Goal: Transaction & Acquisition: Purchase product/service

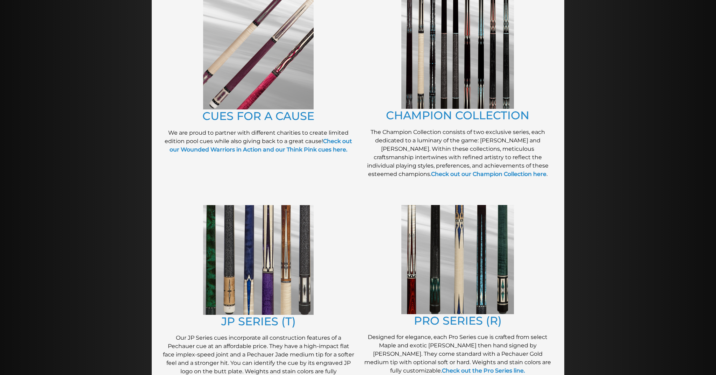
scroll to position [179, 0]
click at [248, 319] on link "JP SERIES (T)" at bounding box center [258, 321] width 74 height 14
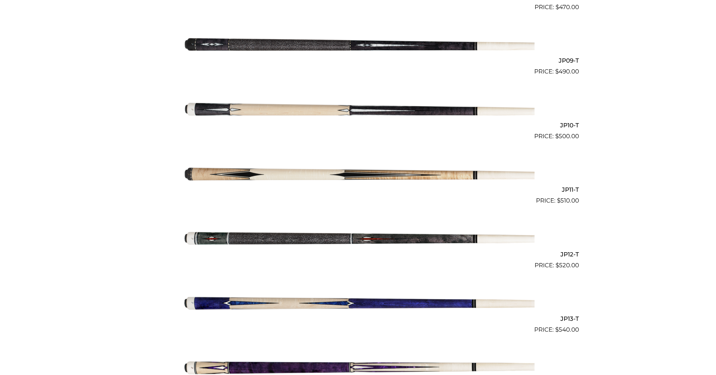
scroll to position [728, 0]
click at [325, 237] on img at bounding box center [357, 237] width 353 height 59
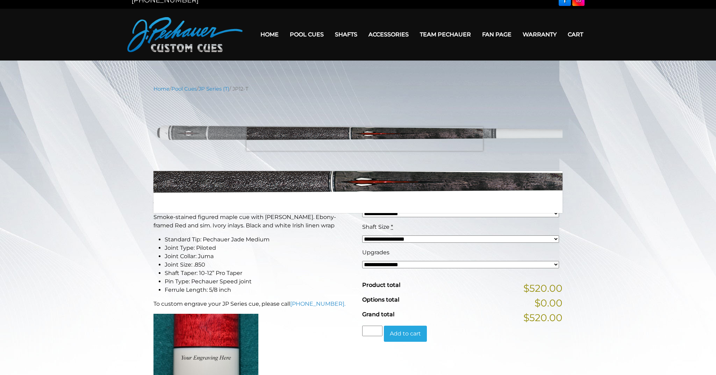
scroll to position [9, 0]
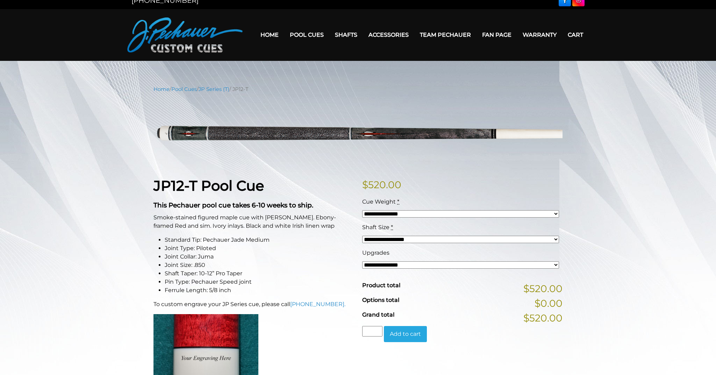
select select "*****"
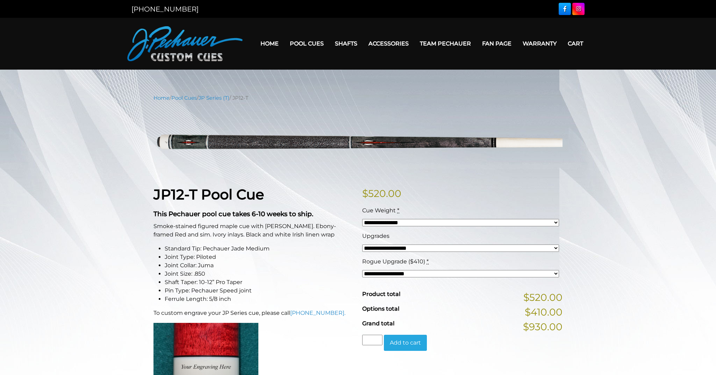
scroll to position [0, 0]
